Goal: Register for event/course

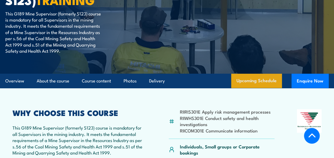
click at [266, 80] on link "Upcoming Schedule" at bounding box center [256, 81] width 51 height 14
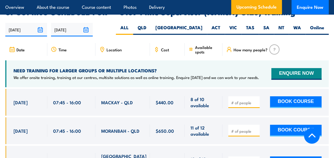
click at [252, 100] on input "number" at bounding box center [244, 102] width 27 height 5
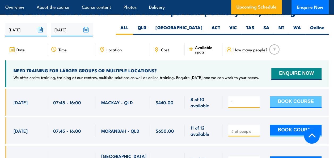
type input "1"
click at [287, 96] on button "BOOK COURSE" at bounding box center [296, 102] width 52 height 12
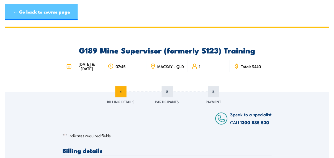
click at [30, 11] on link "← Go back to course page" at bounding box center [41, 12] width 72 height 16
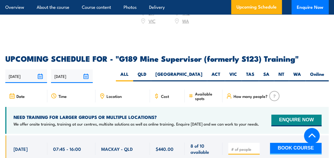
scroll to position [894, 0]
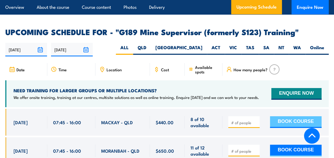
click at [290, 116] on button "BOOK COURSE" at bounding box center [296, 122] width 52 height 12
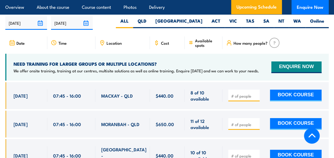
click at [245, 93] on input "number" at bounding box center [244, 95] width 27 height 5
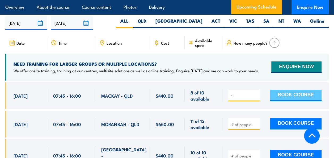
type input "1"
click at [290, 90] on button "BOOK COURSE" at bounding box center [296, 96] width 52 height 12
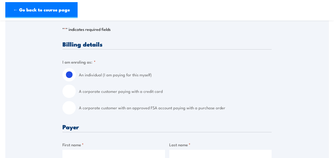
scroll to position [133, 0]
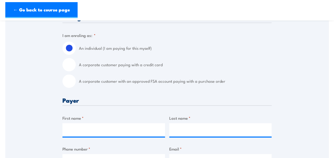
click at [68, 88] on input "A corporate customer with an approved FSA account paying with a purchase order" at bounding box center [68, 80] width 13 height 13
radio input "true"
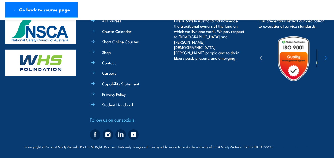
scroll to position [642, 0]
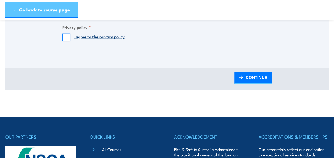
click at [44, 9] on link "← Go back to course page" at bounding box center [41, 10] width 72 height 16
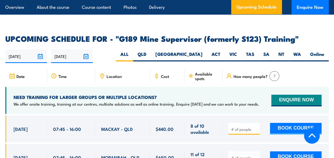
scroll to position [834, 0]
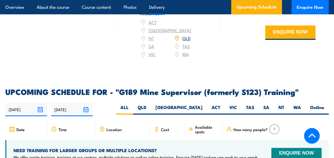
click at [157, 8] on link "Delivery" at bounding box center [157, 7] width 16 height 14
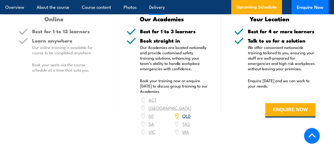
scroll to position [783, 0]
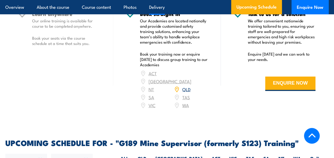
click at [186, 86] on link "QLD" at bounding box center [186, 89] width 8 height 6
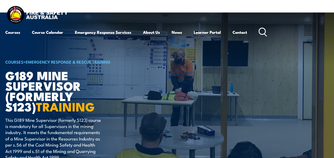
click at [89, 16] on div "Courses Course Calendar Emergency Response Services Services Overview Emergency…" at bounding box center [167, 22] width 324 height 34
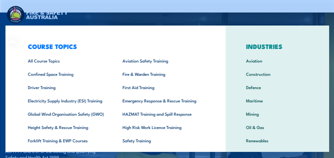
scroll to position [42, 0]
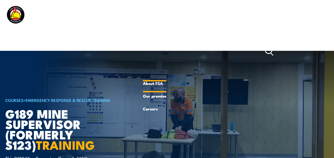
click at [156, 82] on link "About FSA" at bounding box center [154, 83] width 23 height 13
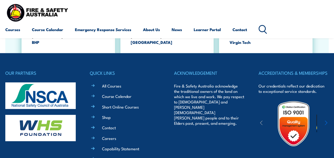
scroll to position [1753, 0]
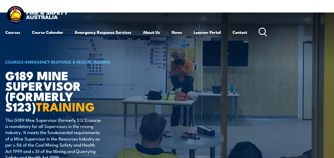
scroll to position [106, 0]
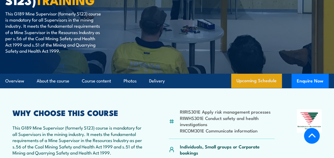
click at [250, 80] on link "Upcoming Schedule" at bounding box center [256, 81] width 51 height 14
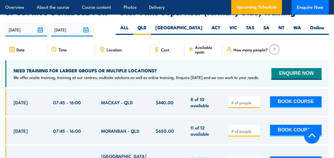
scroll to position [861, 0]
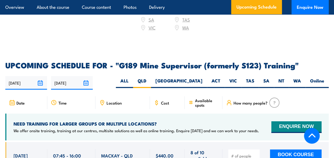
click at [121, 61] on h2 "UPCOMING SCHEDULE FOR - "G189 Mine Supervisor (formerly S123) Training"" at bounding box center [167, 64] width 324 height 7
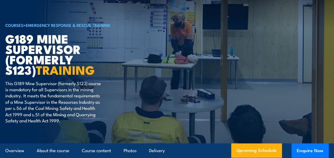
scroll to position [0, 0]
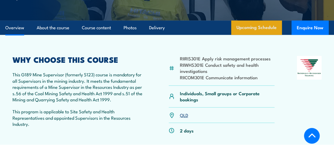
click at [271, 26] on link "Upcoming Schedule" at bounding box center [256, 27] width 51 height 14
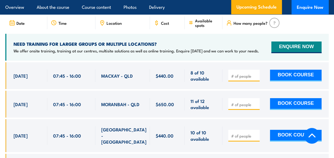
scroll to position [967, 0]
